Goal: Browse casually

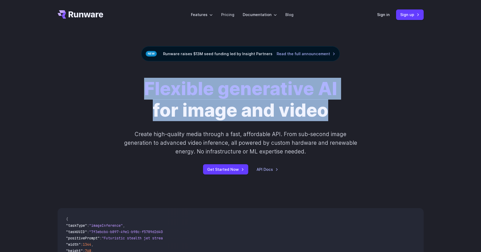
drag, startPoint x: 148, startPoint y: 89, endPoint x: 342, endPoint y: 107, distance: 194.9
click at [342, 107] on div "Flexible generative AI for image and video Create high-quality media through a …" at bounding box center [240, 126] width 293 height 96
copy h1 "Flexible generative AI for image and video"
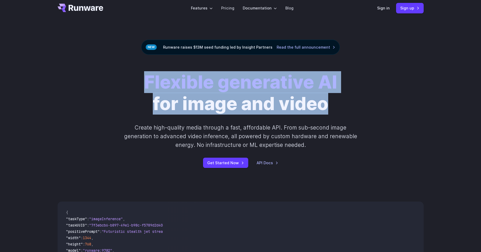
scroll to position [107, 0]
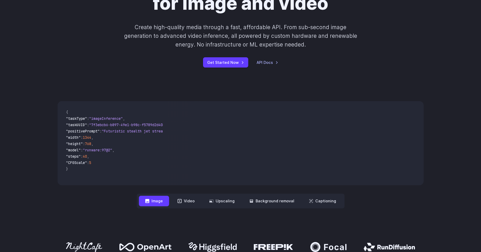
click at [172, 30] on p "Create high-quality media through a fast, affordable API. From sub-second image…" at bounding box center [240, 36] width 234 height 26
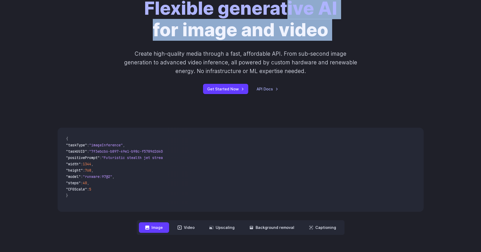
scroll to position [62, 0]
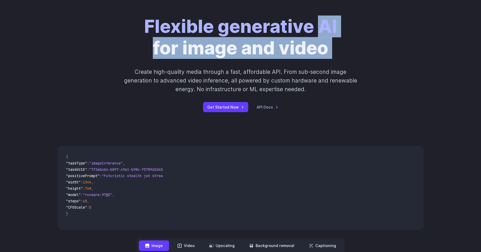
drag, startPoint x: 136, startPoint y: 26, endPoint x: 317, endPoint y: 35, distance: 182.0
click at [317, 35] on div "Flexible generative AI for image and video Create high-quality media through a …" at bounding box center [240, 64] width 293 height 96
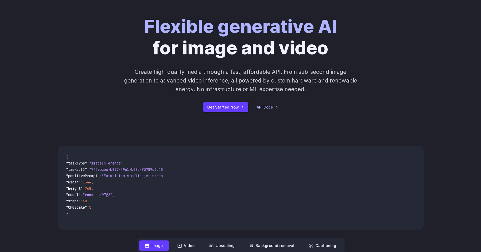
click at [288, 79] on p "Create high-quality media through a fast, affordable API. From sub-second image…" at bounding box center [240, 81] width 234 height 26
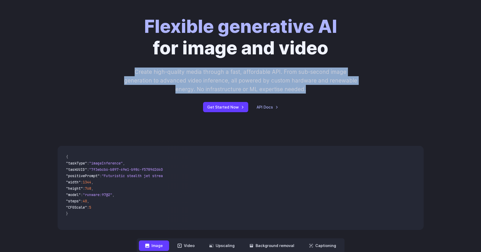
drag, startPoint x: 213, startPoint y: 85, endPoint x: 128, endPoint y: 72, distance: 86.5
click at [128, 72] on p "Create high-quality media through a fast, affordable API. From sub-second image…" at bounding box center [240, 81] width 234 height 26
copy p "Create high-quality media through a fast, affordable API. From sub-second image…"
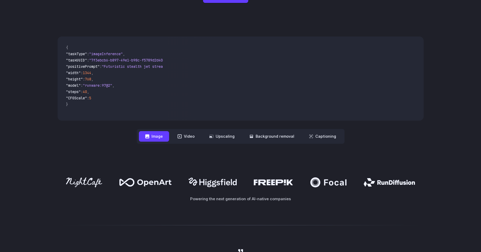
scroll to position [0, 0]
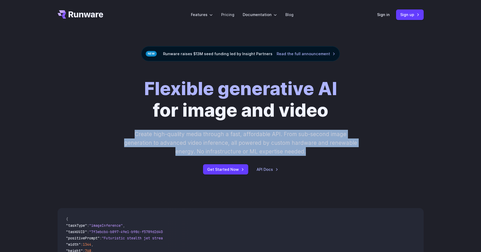
click at [95, 17] on icon "Go to /" at bounding box center [81, 14] width 46 height 8
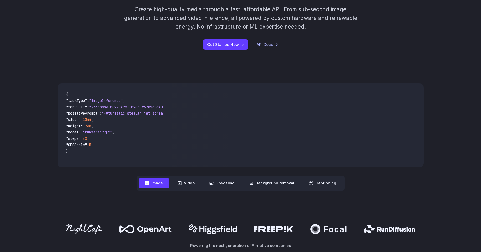
scroll to position [88, 0]
